Goal: Task Accomplishment & Management: Complete application form

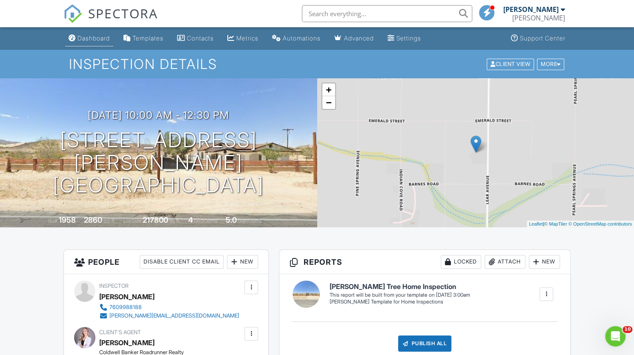
click at [83, 39] on div "Dashboard" at bounding box center [94, 37] width 32 height 7
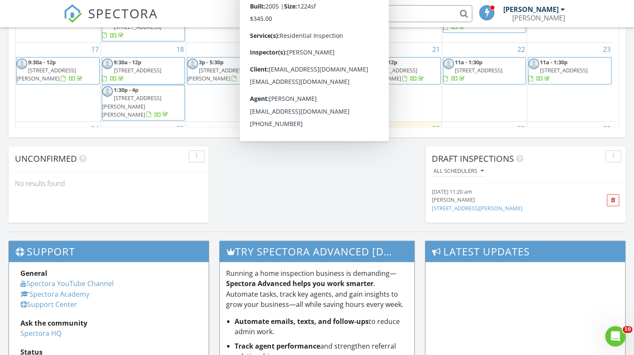
scroll to position [73, 0]
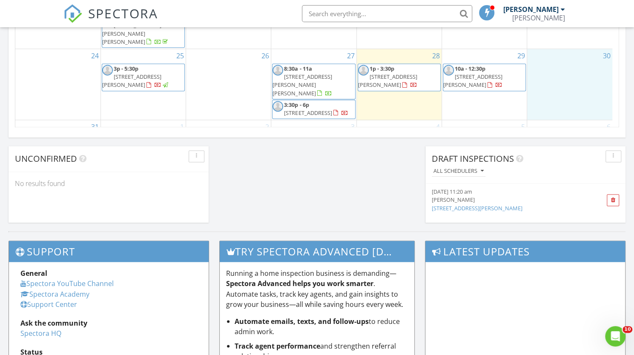
click at [561, 73] on div "30" at bounding box center [569, 84] width 85 height 71
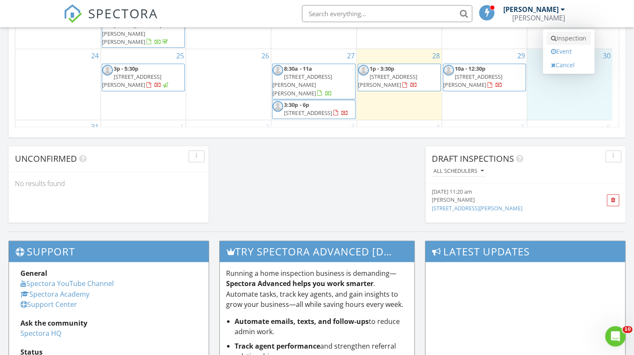
click at [566, 32] on link "Inspection" at bounding box center [569, 39] width 44 height 14
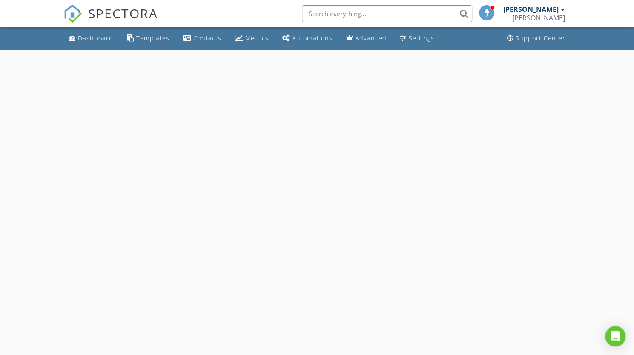
select select "7"
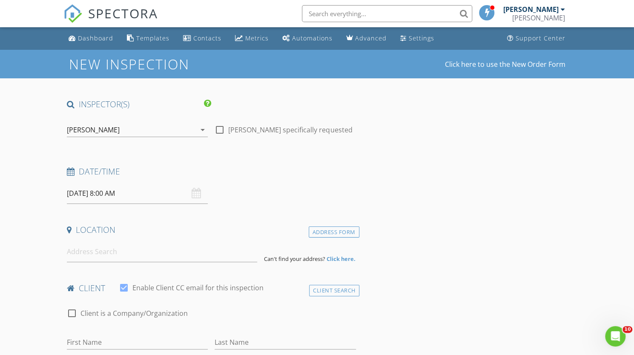
click at [111, 195] on input "08/30/2025 8:00 AM" at bounding box center [137, 193] width 141 height 21
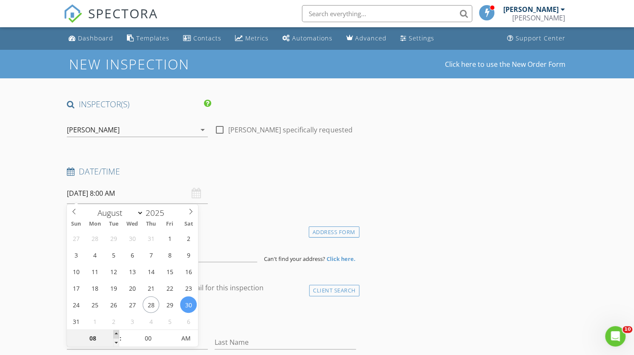
type input "09"
type input "08/30/2025 9:00 AM"
click at [117, 335] on span at bounding box center [116, 334] width 6 height 9
type input "10"
type input "08/30/2025 10:00 AM"
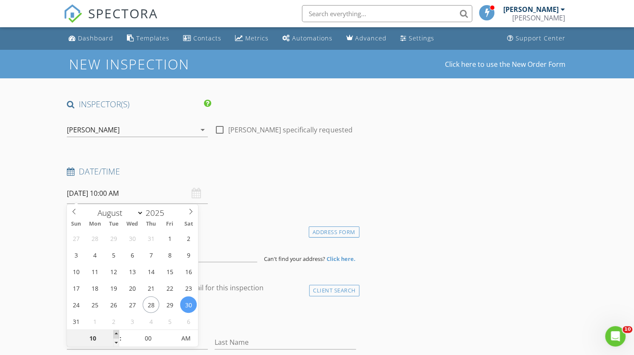
click at [117, 335] on span at bounding box center [116, 334] width 6 height 9
type input "11"
type input "08/30/2025 11:00 AM"
click at [117, 335] on span at bounding box center [116, 334] width 6 height 9
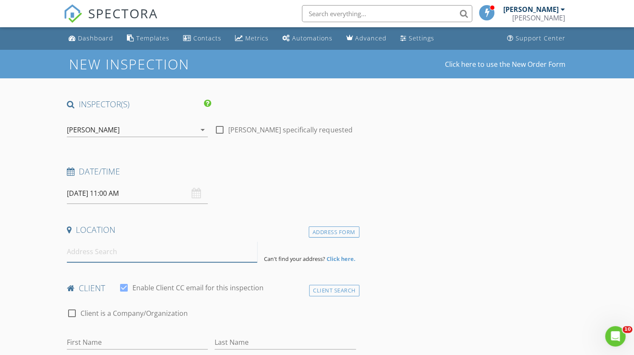
click at [227, 254] on input at bounding box center [162, 251] width 190 height 21
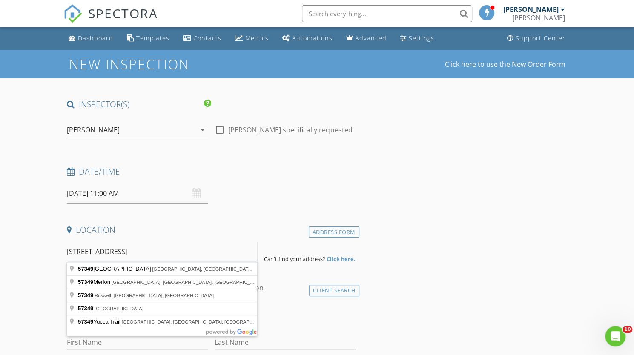
type input "57349 Mesa Drive, Yucca Valley, CA, USA"
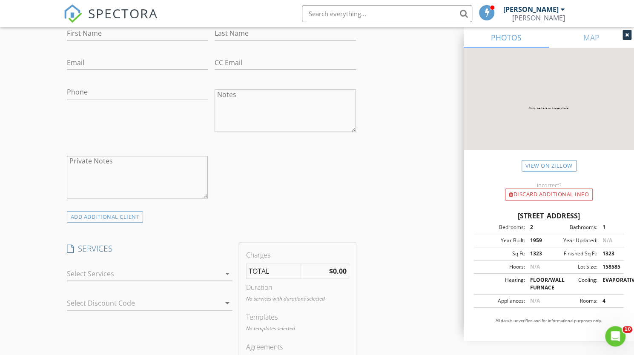
click at [93, 271] on div at bounding box center [144, 274] width 154 height 14
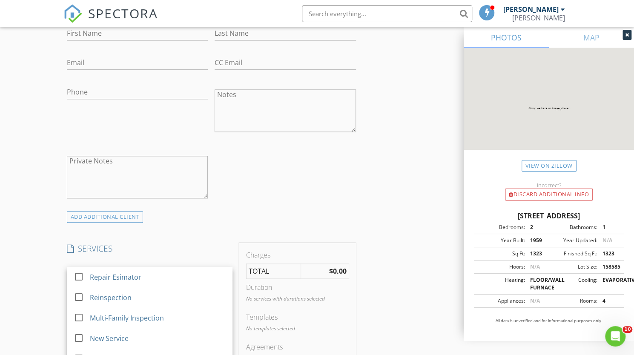
scroll to position [609, 0]
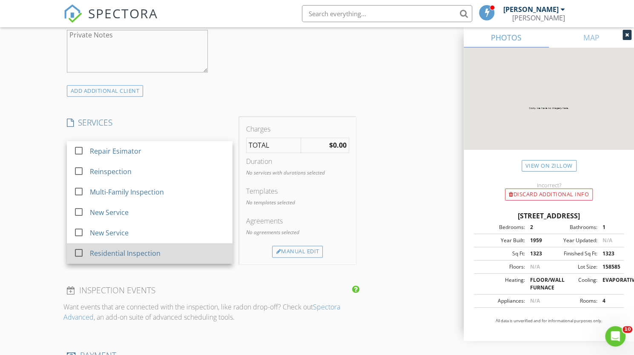
click at [78, 253] on div at bounding box center [79, 253] width 14 height 14
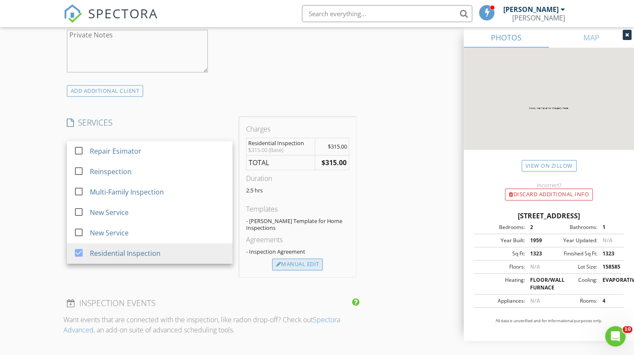
click at [319, 263] on div "Manual Edit" at bounding box center [297, 265] width 51 height 12
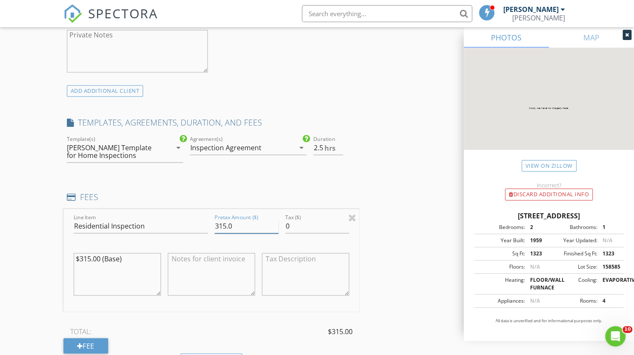
drag, startPoint x: 224, startPoint y: 222, endPoint x: 161, endPoint y: 214, distance: 63.6
click at [161, 214] on div "Line Item Residential Inspection Pretax Amount ($) 315.0 Tax ($) 0 $315.00 (Bas…" at bounding box center [211, 260] width 296 height 103
type input "345.00"
click at [89, 260] on textarea "$315.00 (Base)" at bounding box center [117, 274] width 87 height 43
click at [103, 281] on textarea "$345.00 (Base)" at bounding box center [117, 274] width 87 height 43
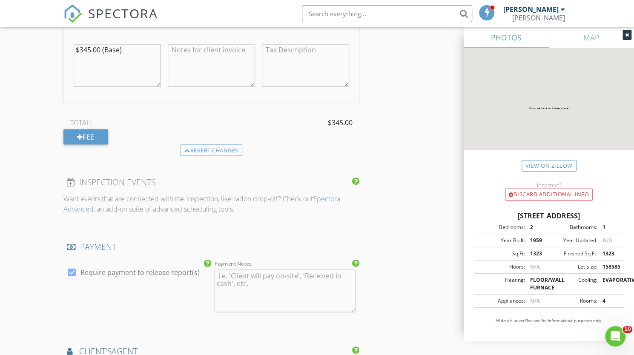
scroll to position [880, 0]
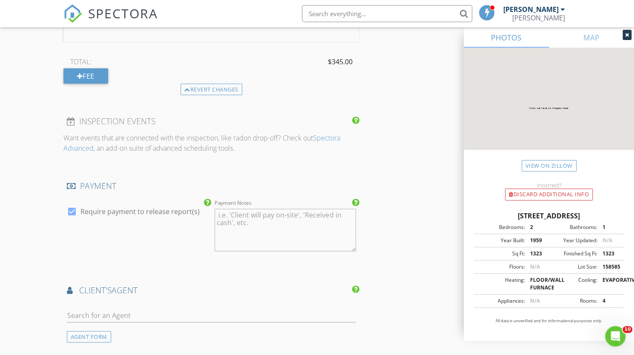
type textarea "$345.00 (Base)"
click at [94, 314] on input "text" at bounding box center [211, 315] width 289 height 14
type input "Faisal"
click at [101, 336] on div "BHGRE" at bounding box center [117, 339] width 53 height 7
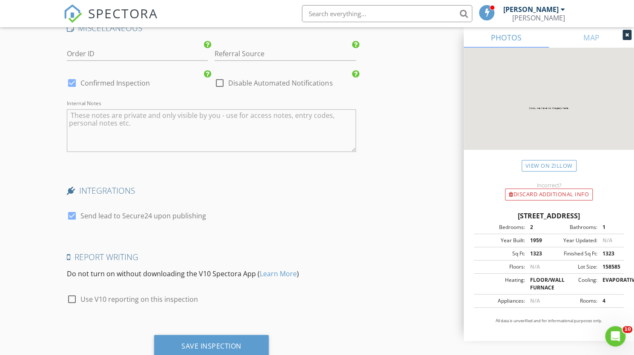
scroll to position [1518, 0]
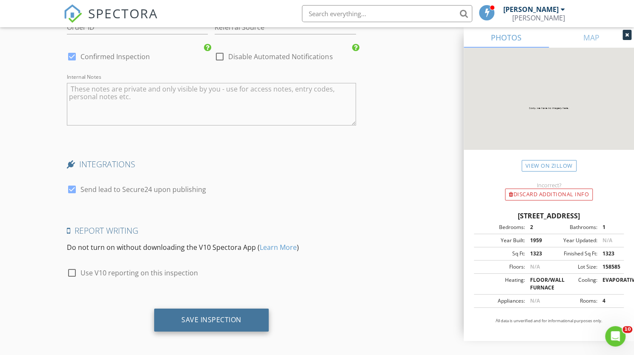
click at [185, 323] on div "Save Inspection" at bounding box center [211, 320] width 115 height 23
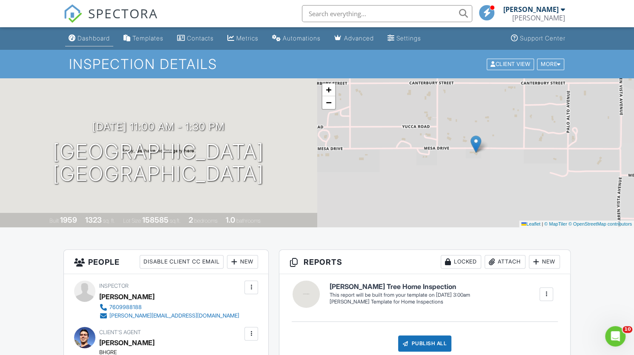
click at [82, 38] on div "Dashboard" at bounding box center [94, 37] width 32 height 7
